Goal: Navigation & Orientation: Find specific page/section

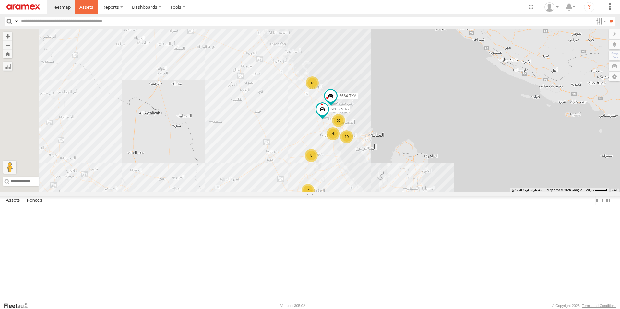
click at [87, 8] on span at bounding box center [86, 7] width 14 height 6
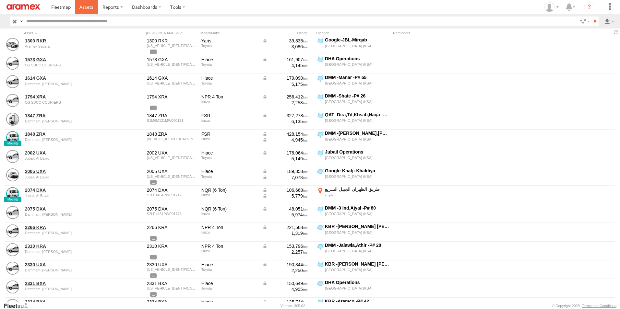
click at [92, 7] on span at bounding box center [86, 7] width 14 height 6
